Goal: Task Accomplishment & Management: Complete application form

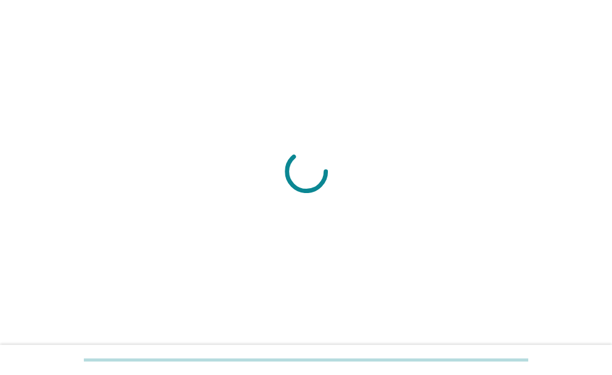
click at [288, 307] on div at bounding box center [306, 187] width 612 height 375
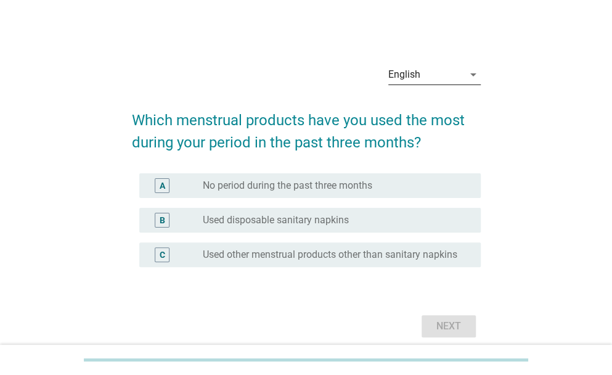
click at [431, 78] on div "English" at bounding box center [425, 75] width 75 height 20
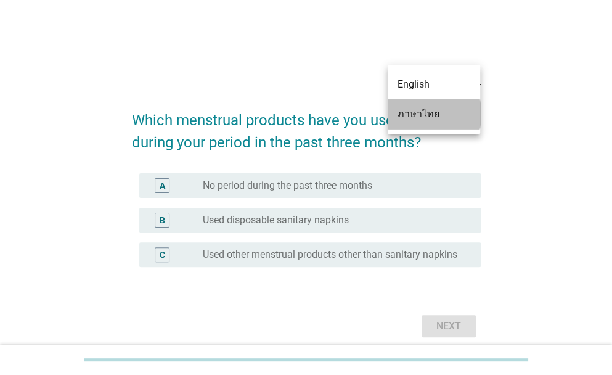
click at [434, 113] on div "ภาษาไทย" at bounding box center [433, 114] width 73 height 15
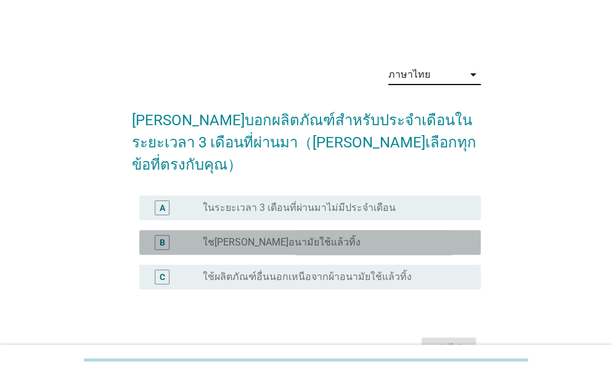
click at [371, 236] on div "radio_button_unchecked ใช[PERSON_NAME]อนามัยใช้แล้วทิ้ง" at bounding box center [332, 242] width 258 height 12
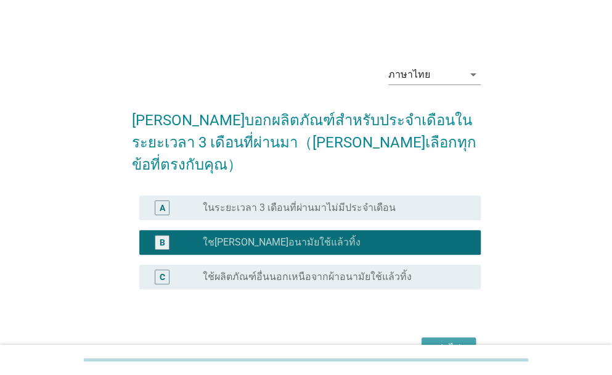
click at [455, 341] on div "ต่อไป" at bounding box center [448, 348] width 34 height 15
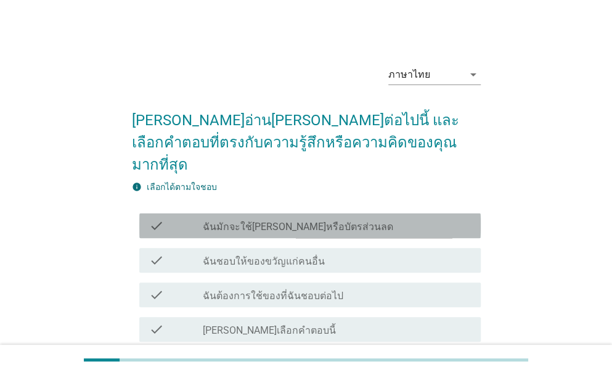
click at [291, 221] on label "ฉันมักจะใช้[PERSON_NAME]หรือบัตรส่วนลด" at bounding box center [298, 227] width 190 height 12
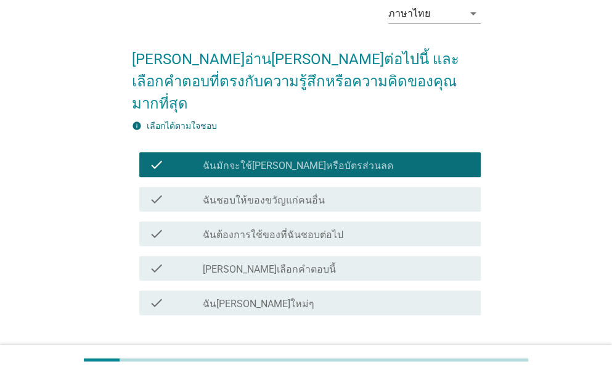
scroll to position [64, 0]
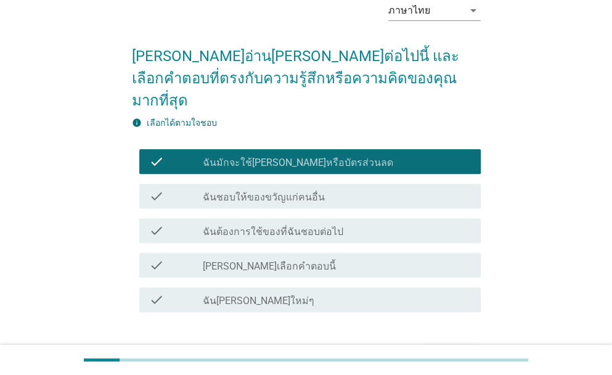
click at [453, 349] on div "ต่อไป" at bounding box center [448, 356] width 34 height 15
click at [453, 341] on div "ต่อไป" at bounding box center [306, 356] width 349 height 30
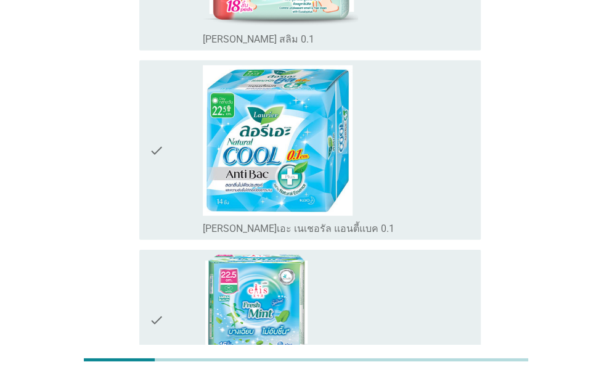
scroll to position [1300, 0]
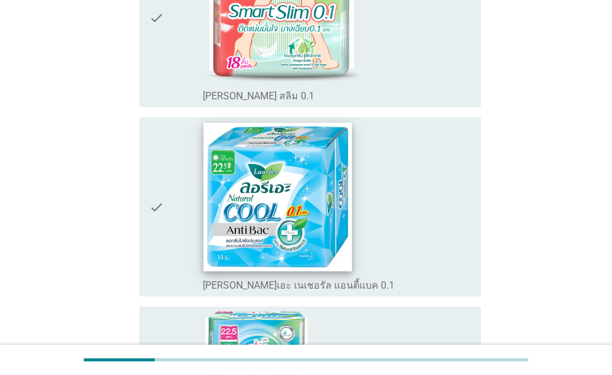
click at [345, 156] on img at bounding box center [277, 197] width 148 height 148
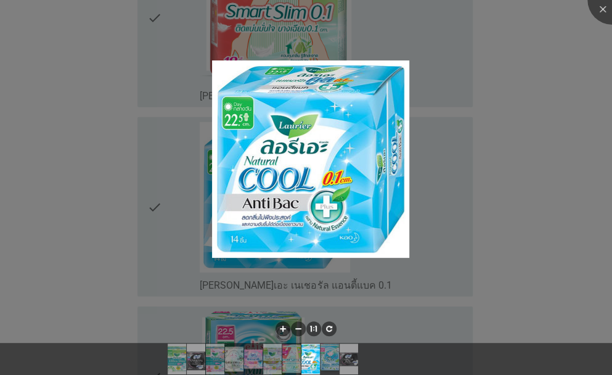
click at [464, 152] on div at bounding box center [306, 187] width 612 height 375
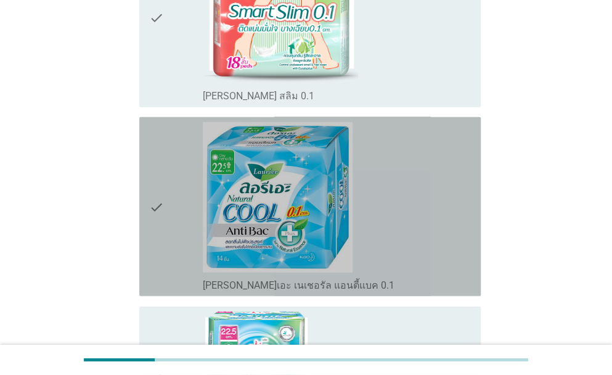
click at [159, 195] on icon "check" at bounding box center [156, 206] width 15 height 169
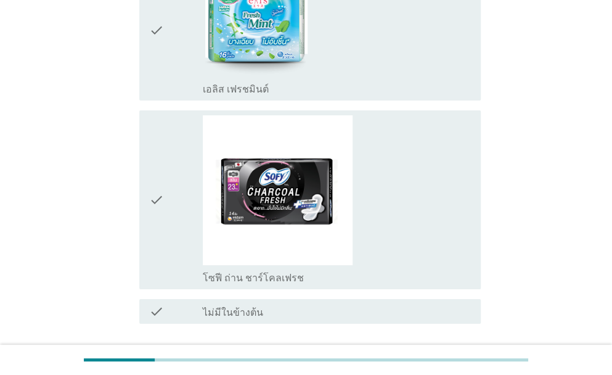
scroll to position [1724, 0]
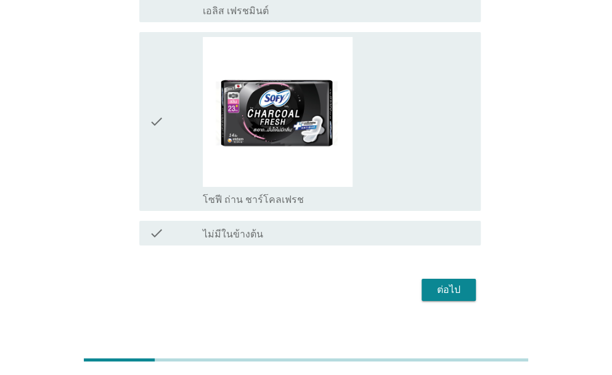
click at [437, 282] on div "ต่อไป" at bounding box center [448, 289] width 34 height 15
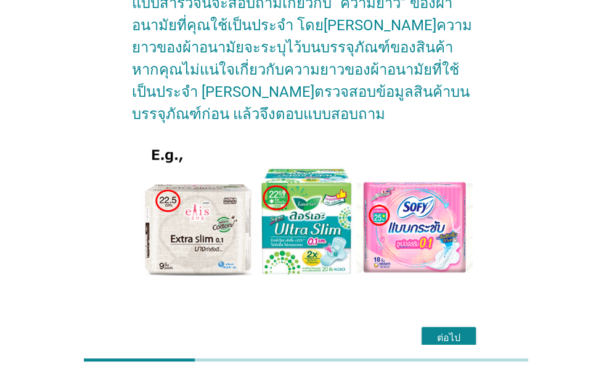
scroll to position [156, 0]
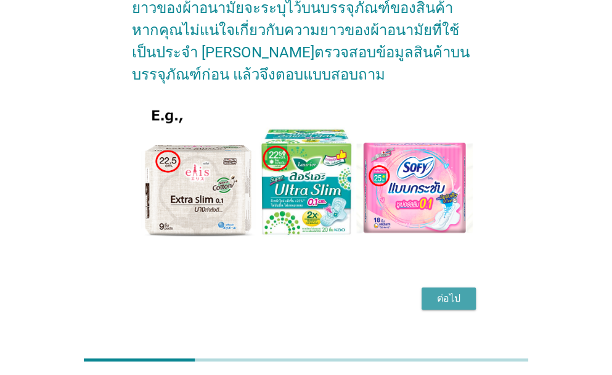
click at [448, 291] on div "ต่อไป" at bounding box center [448, 298] width 34 height 15
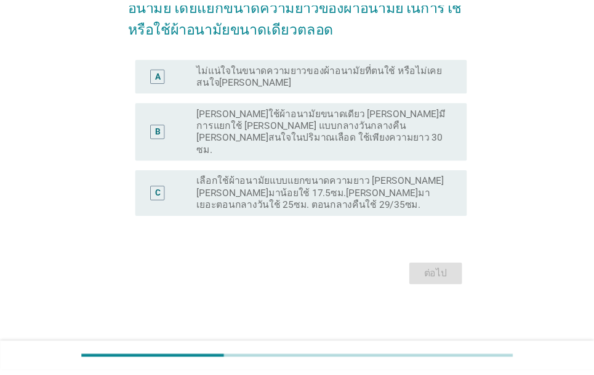
scroll to position [0, 0]
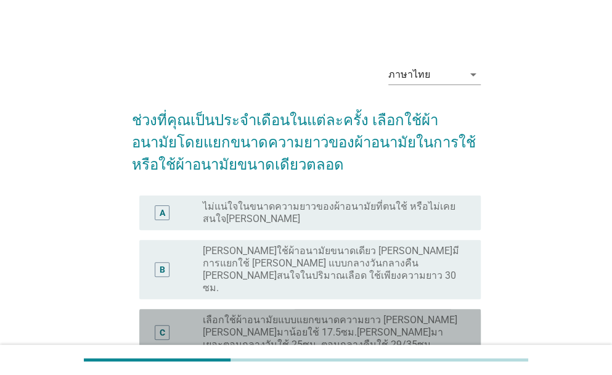
click at [310, 314] on label "เลือกใช้ผ้าอนามัยแบบแยกขนาดความยาว [PERSON_NAME] [PERSON_NAME]มาน้อยใช้ 17.5ซม.…" at bounding box center [332, 332] width 258 height 37
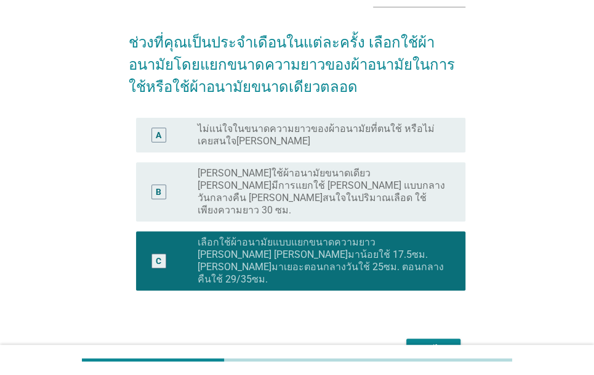
scroll to position [91, 0]
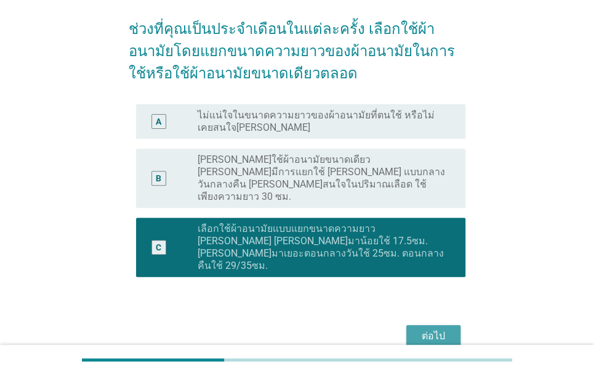
click at [432, 328] on div "ต่อไป" at bounding box center [433, 335] width 34 height 15
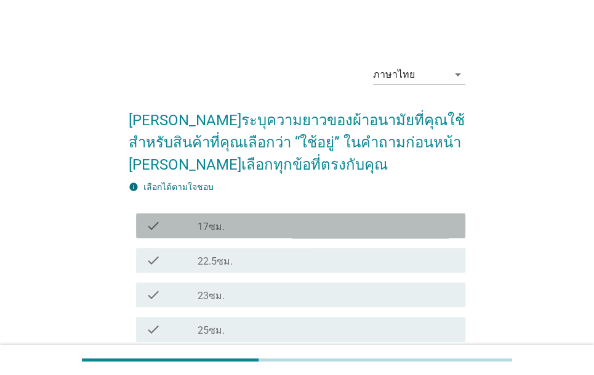
click at [294, 224] on div "check_box_outline_blank 17ซม." at bounding box center [327, 225] width 258 height 15
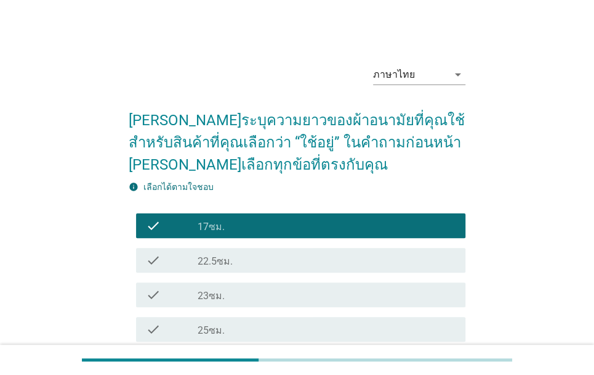
click at [296, 258] on div "check_box_outline_blank 22.5ซม." at bounding box center [327, 260] width 258 height 15
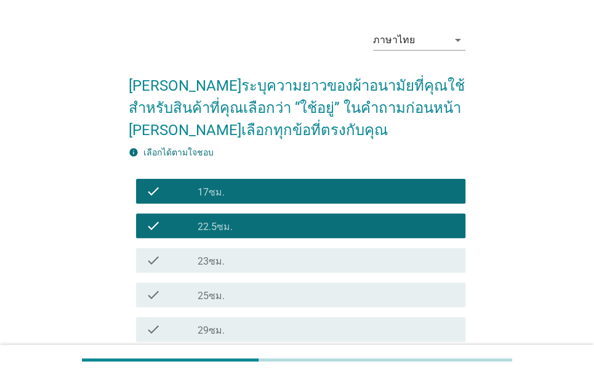
scroll to position [38, 0]
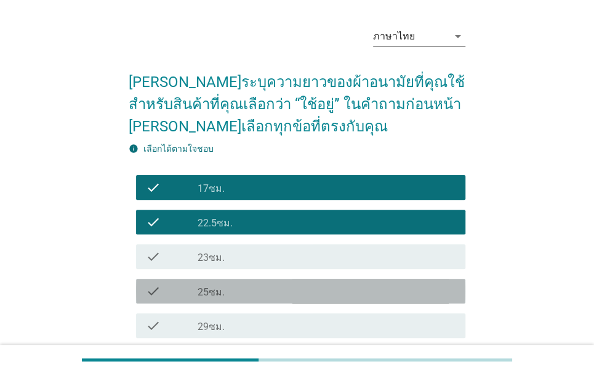
click at [314, 296] on div "check_box_outline_blank 25ซม." at bounding box center [327, 290] width 258 height 15
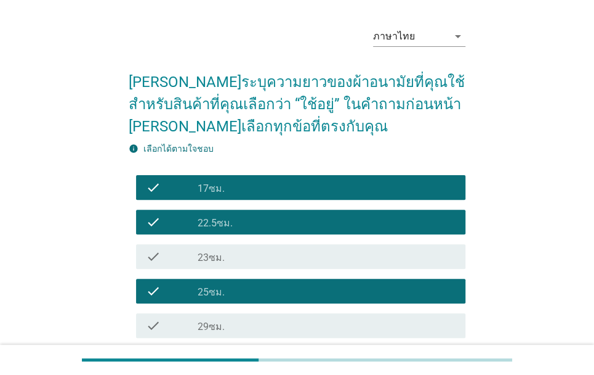
click at [593, 256] on div "ภาษาไทย arrow_drop_down [PERSON_NAME]ระบุความยาวของผ้าอนามัยที่คุณใช้ สำหรับสิน…" at bounding box center [297, 241] width 594 height 558
drag, startPoint x: 593, startPoint y: 256, endPoint x: 596, endPoint y: 248, distance: 8.4
click at [594, 248] on html "English ภาษาไทย ภาษาไทย arrow_drop_down [PERSON_NAME]ระบุความยาวของผ้าอนามัยที่…" at bounding box center [297, 241] width 594 height 558
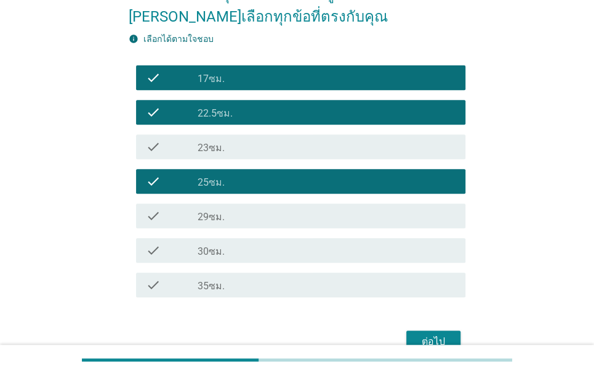
scroll to position [163, 0]
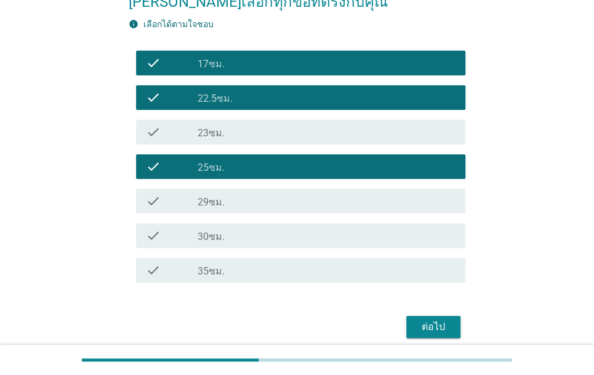
click at [428, 330] on div "ต่อไป" at bounding box center [433, 326] width 34 height 15
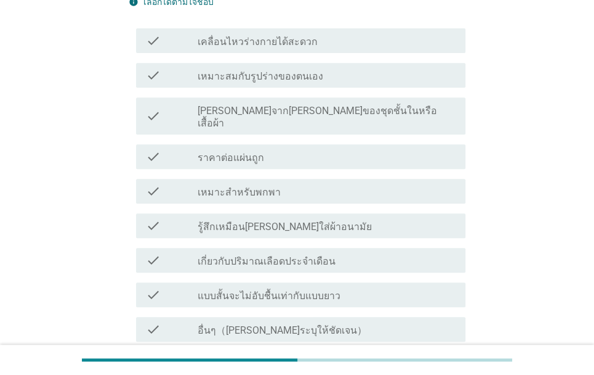
scroll to position [0, 0]
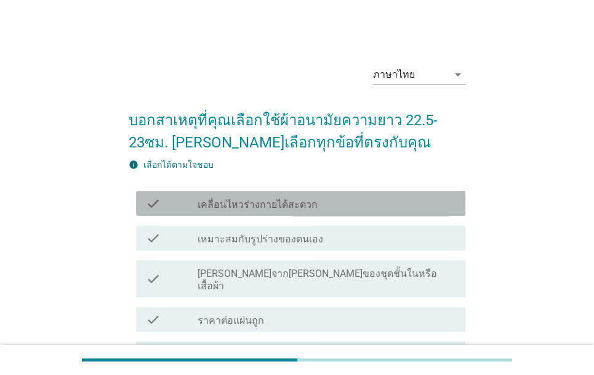
click at [337, 196] on div "check_box_outline_blank เคลื่อนไหวร่างกายได้สะดวก" at bounding box center [327, 203] width 258 height 15
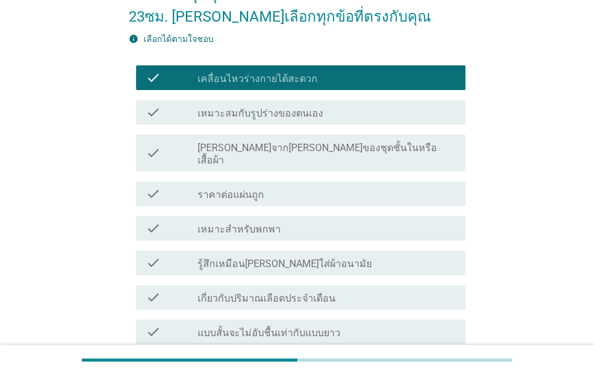
scroll to position [134, 0]
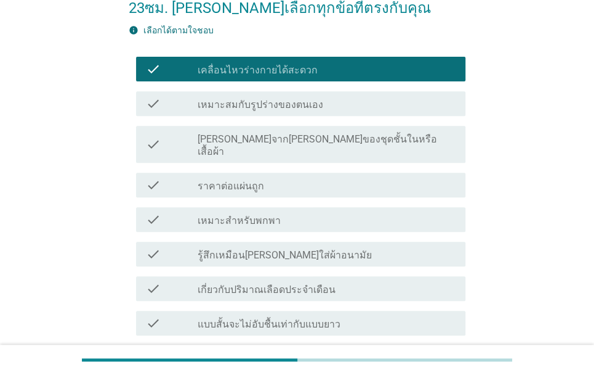
drag, startPoint x: 582, startPoint y: 280, endPoint x: 373, endPoint y: 279, distance: 208.2
click at [373, 279] on div "ภาษาไทย arrow_drop_down บอกสาเหตุที่คุณเลือกใช้ผ้าอนามัยความยาว 22.5-23ซม. [PER…" at bounding box center [297, 174] width 594 height 617
click at [373, 281] on div "check_box_outline_blank เกี่ยวกับปริมาณเลือดประจำเดือน" at bounding box center [327, 288] width 258 height 15
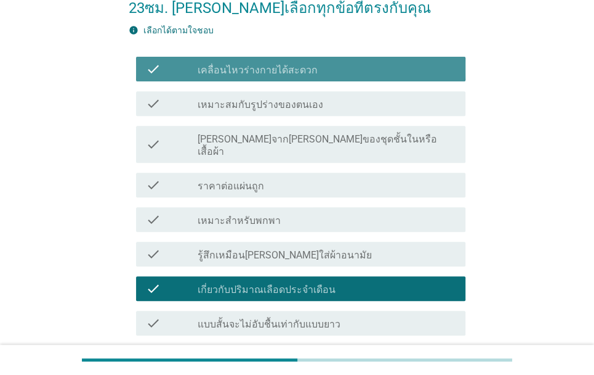
click at [368, 71] on div "check_box_outline_blank เคลื่อนไหวร่างกายได้สะดวก" at bounding box center [327, 69] width 258 height 15
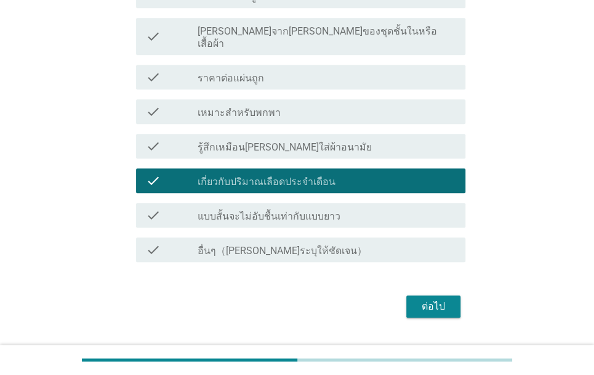
scroll to position [261, 0]
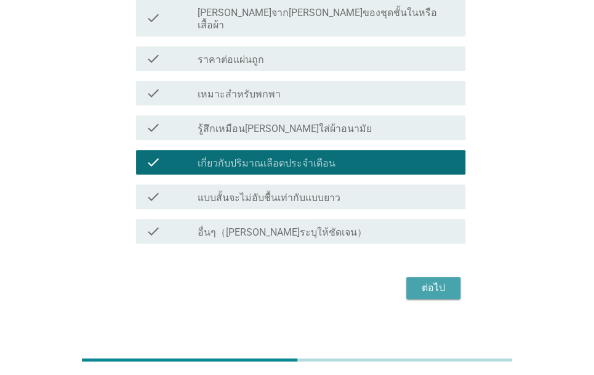
click at [429, 280] on div "ต่อไป" at bounding box center [433, 287] width 34 height 15
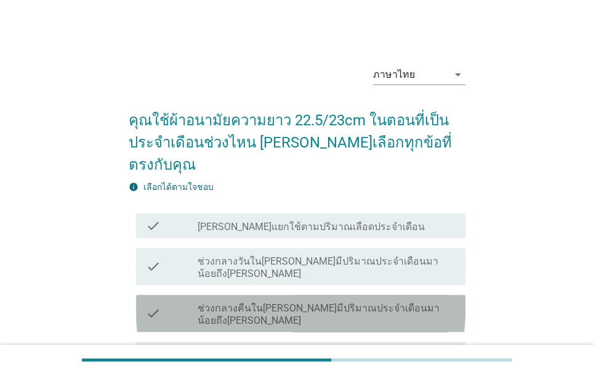
click at [340, 302] on label "ช่วงกลางคืนใน[PERSON_NAME]มีปริมาณประจำเดือนมาน้อยถึง[PERSON_NAME]" at bounding box center [327, 314] width 258 height 25
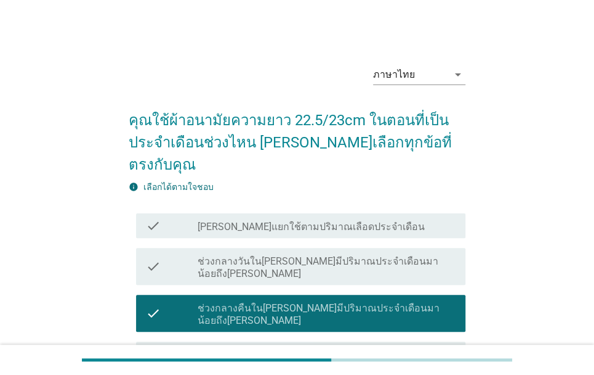
scroll to position [31, 0]
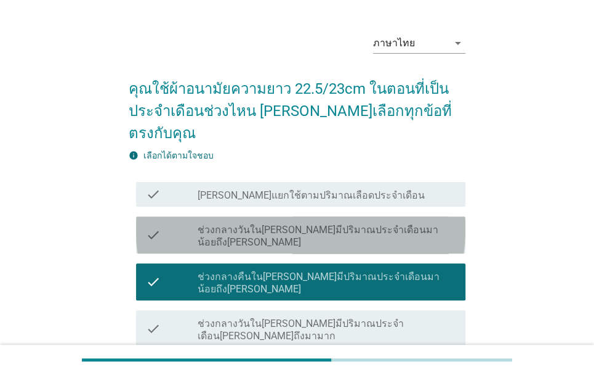
click at [400, 216] on div "check check_box_outline_blank ช่วงกลางวันใน[PERSON_NAME]มีปริมาณประจำเดือนมาน้อ…" at bounding box center [301, 234] width 330 height 37
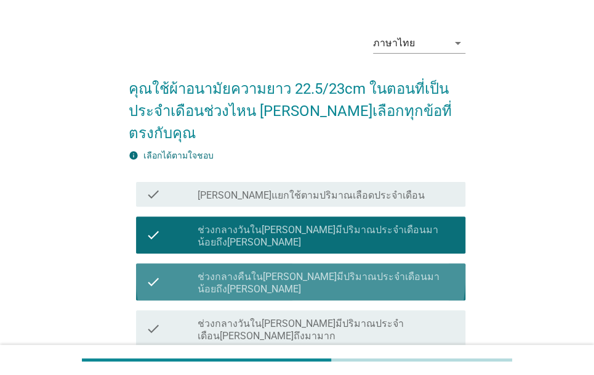
click at [431, 268] on div "check_box ช่วงกลางคืนใน[PERSON_NAME]มีปริมาณประจำเดือนมาน้อยถึง[PERSON_NAME]" at bounding box center [327, 281] width 258 height 27
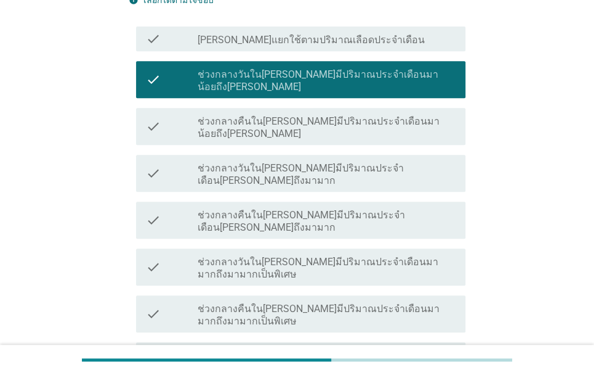
scroll to position [251, 0]
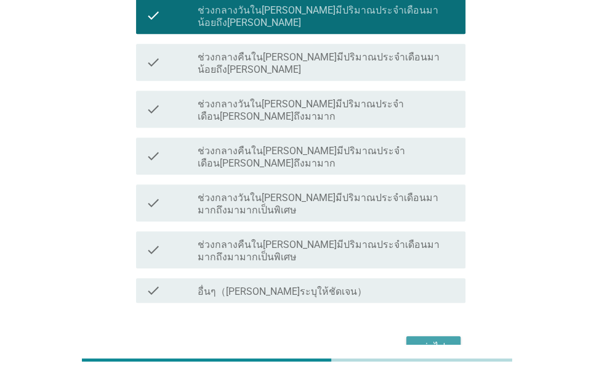
click at [438, 336] on button "ต่อไป" at bounding box center [434, 347] width 54 height 22
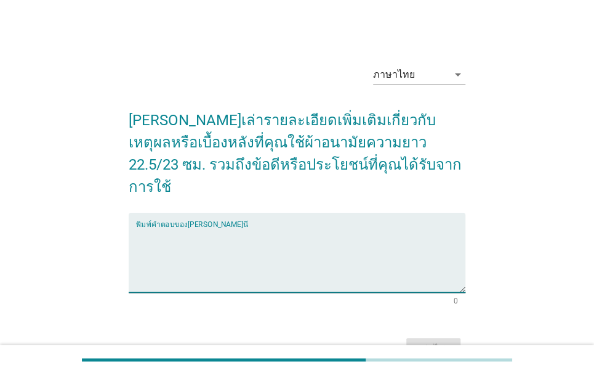
click at [339, 227] on textarea "พิมพ์คำตอบของคุณ ที่นี่" at bounding box center [301, 259] width 330 height 65
type textarea ","
click at [172, 227] on textarea "มีขนาดำพอดีี่ใช้พอกับประจำเดือนที่มา" at bounding box center [301, 259] width 330 height 65
type textarea "มีขนาดพอดีี่ใช้พอกับประจำเดือนที่มา"
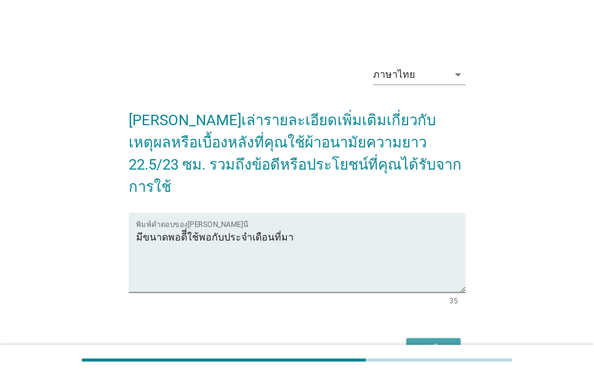
click at [436, 341] on div "ต่อไป" at bounding box center [433, 348] width 34 height 15
